Goal: Task Accomplishment & Management: Manage account settings

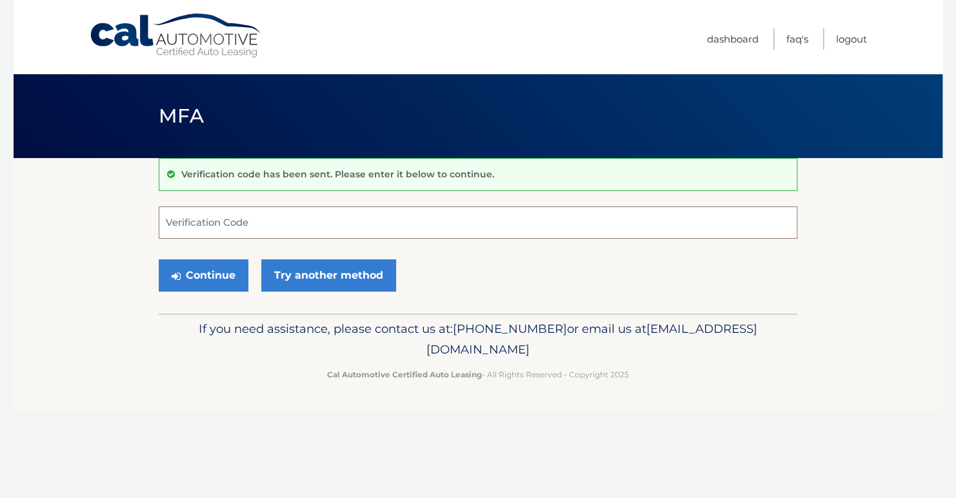
click at [214, 221] on input "Verification Code" at bounding box center [478, 222] width 638 height 32
click at [259, 214] on input "Verification Code" at bounding box center [478, 222] width 638 height 32
click at [232, 168] on div "Verification code has been sent. Please enter it below to continue." at bounding box center [478, 174] width 638 height 33
click at [202, 275] on button "Continue" at bounding box center [204, 275] width 90 height 32
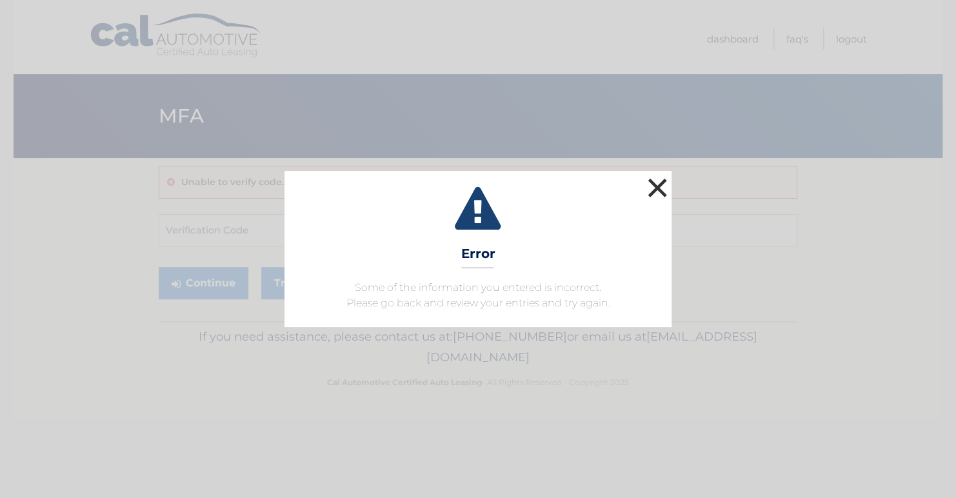
click at [658, 188] on button "×" at bounding box center [657, 188] width 26 height 26
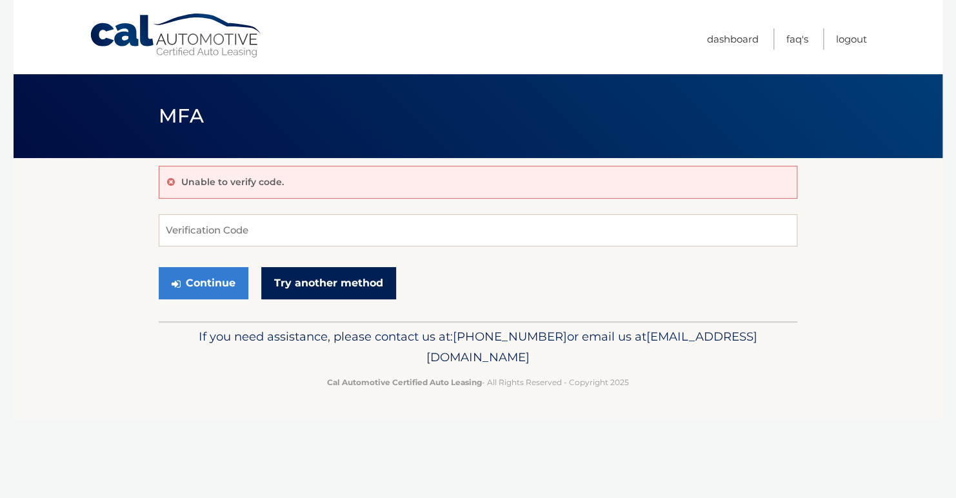
click at [347, 273] on link "Try another method" at bounding box center [328, 283] width 135 height 32
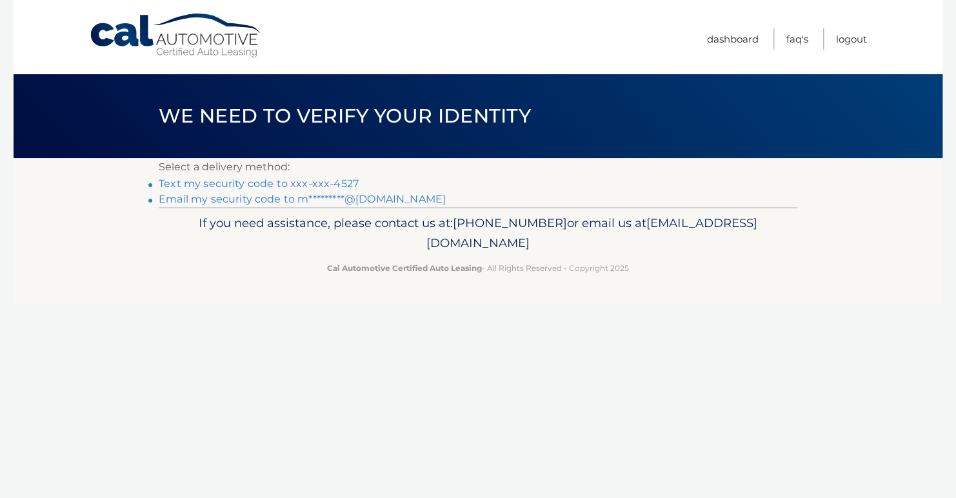
click at [292, 179] on link "Text my security code to xxx-xxx-4527" at bounding box center [259, 183] width 200 height 12
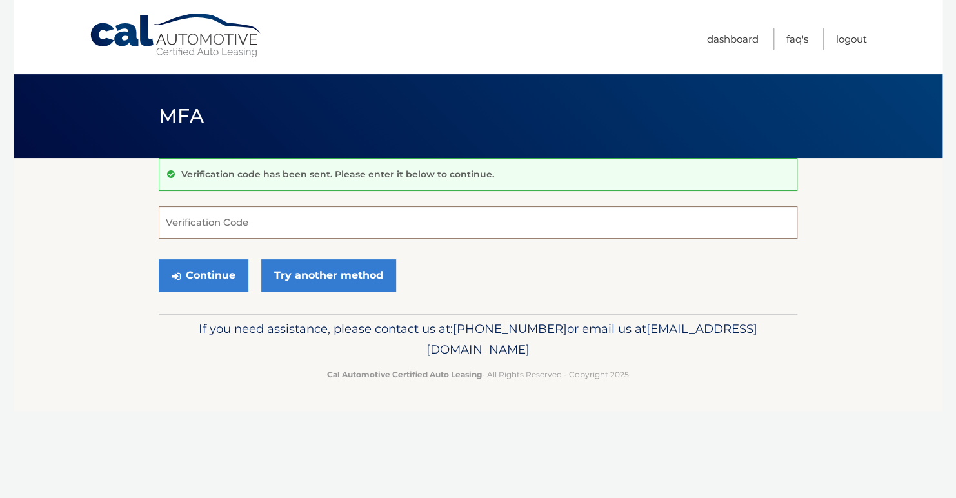
click at [192, 221] on input "Verification Code" at bounding box center [478, 222] width 638 height 32
type input "386975"
click at [224, 272] on button "Continue" at bounding box center [204, 275] width 90 height 32
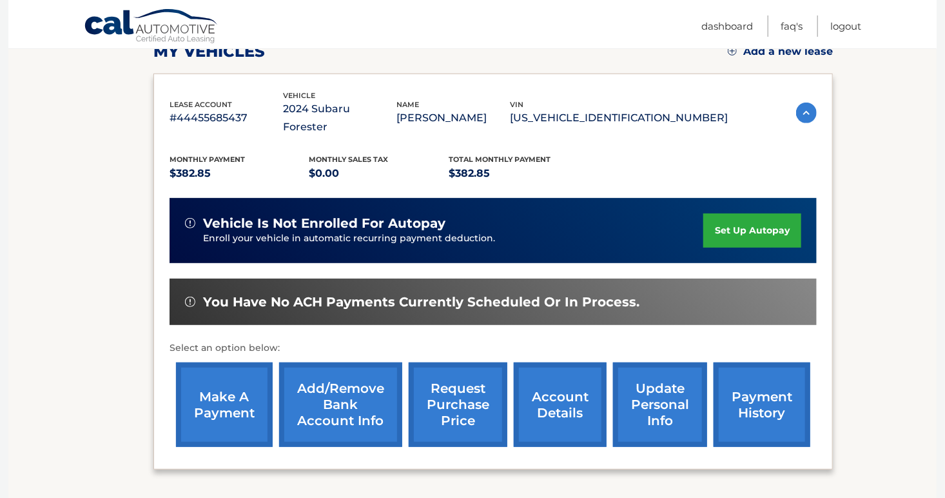
scroll to position [258, 0]
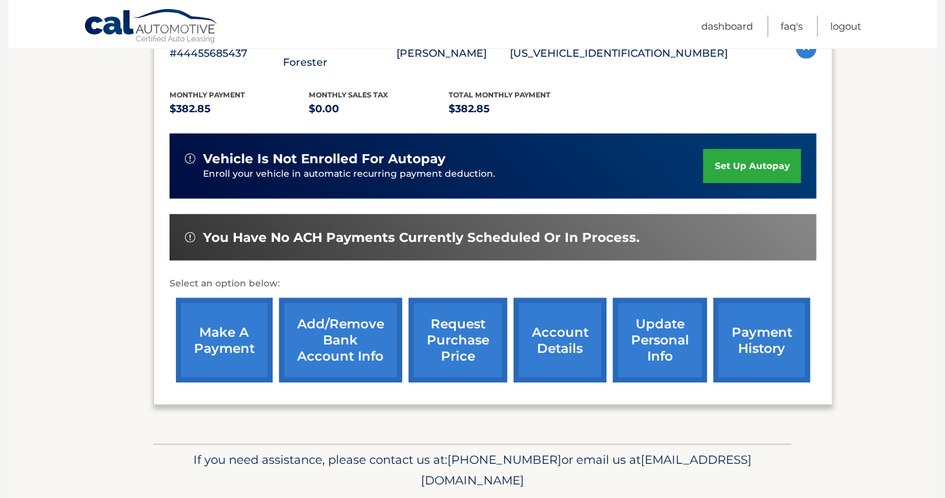
click at [237, 323] on link "make a payment" at bounding box center [224, 340] width 97 height 84
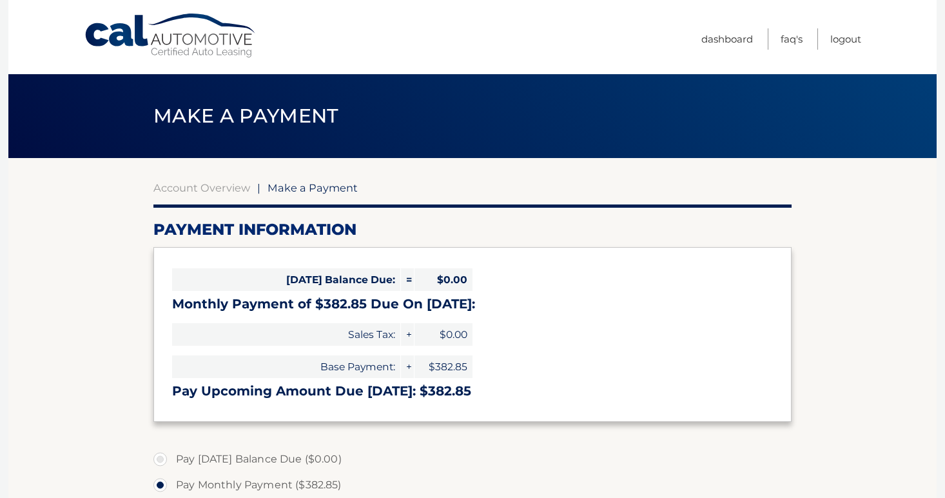
select select "MzEzNmI1MjYtZjEwZi00ZTgyLTgyMGMtYmFmYzZkMjU5OTVl"
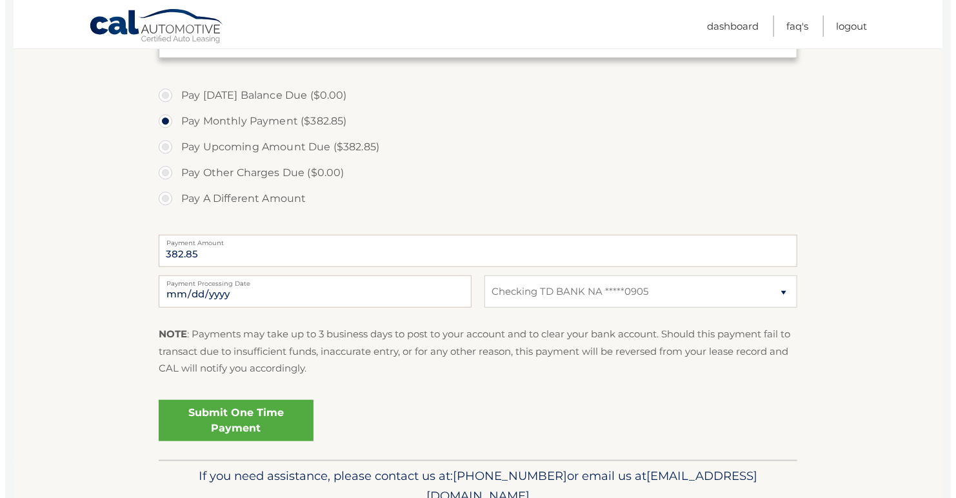
scroll to position [387, 0]
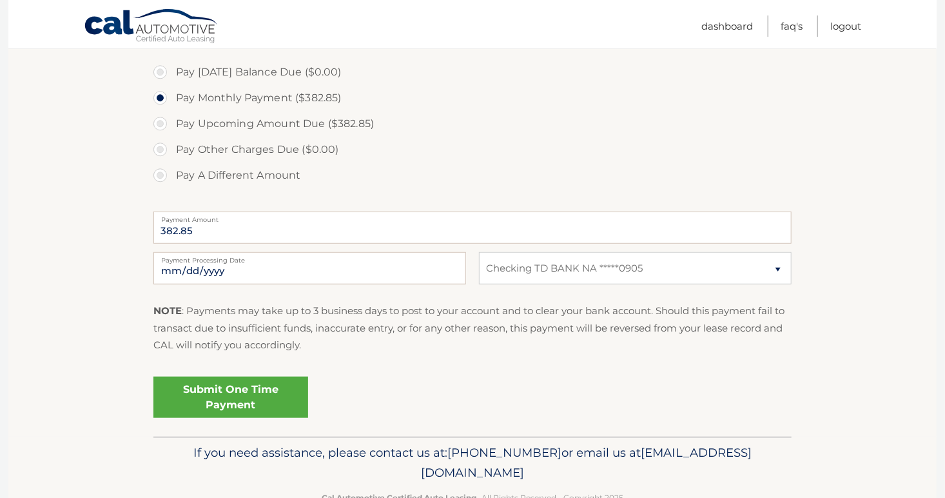
click at [259, 397] on link "Submit One Time Payment" at bounding box center [230, 397] width 155 height 41
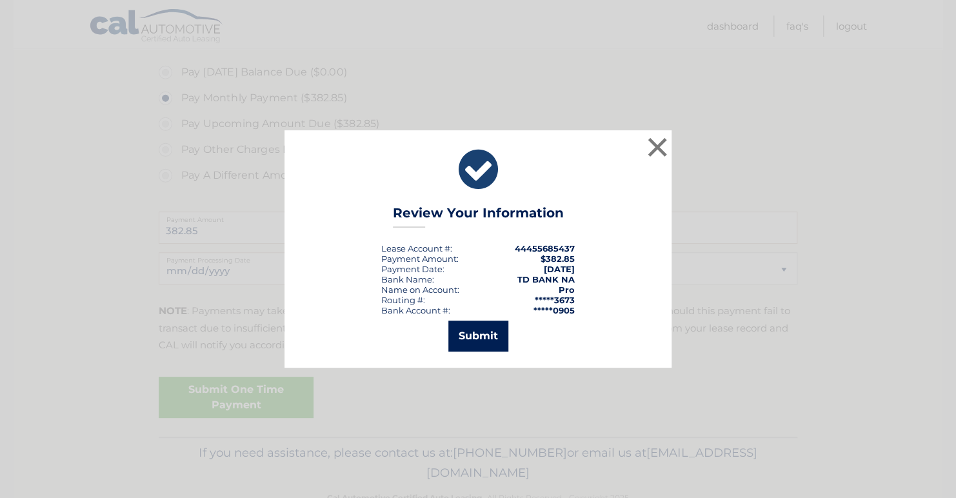
click at [471, 337] on button "Submit" at bounding box center [478, 336] width 60 height 31
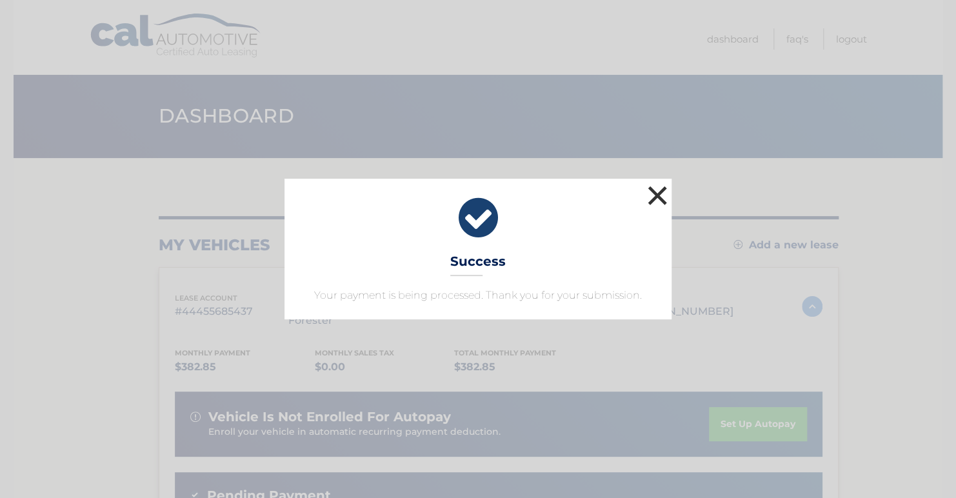
click at [658, 198] on button "×" at bounding box center [657, 196] width 26 height 26
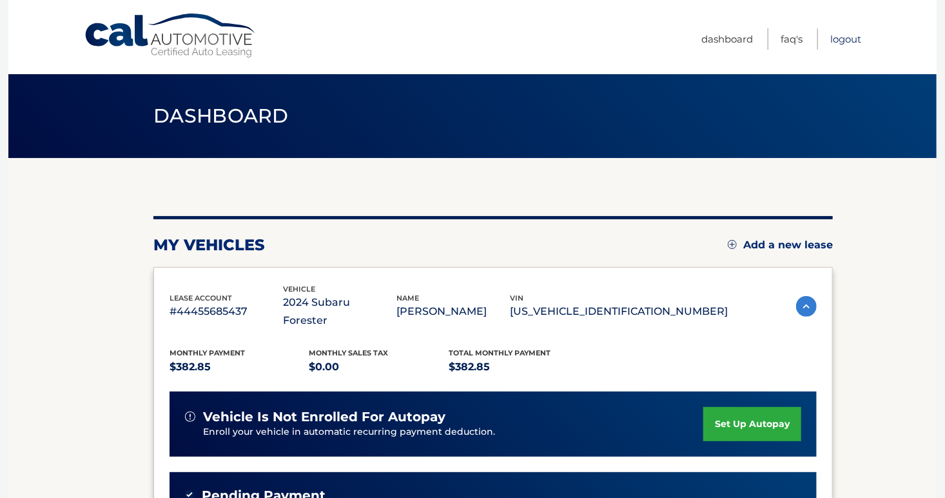
click at [842, 42] on link "Logout" at bounding box center [846, 38] width 31 height 21
